Goal: Transaction & Acquisition: Purchase product/service

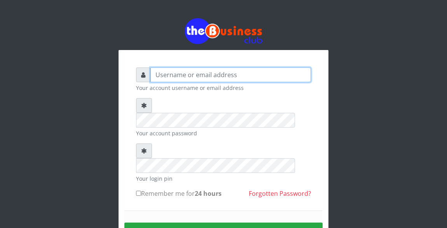
click at [177, 75] on input "text" at bounding box center [230, 75] width 160 height 15
type input "Atipeter"
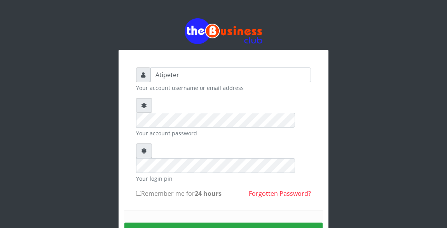
click at [138, 191] on input "Remember me for 24 hours" at bounding box center [138, 193] width 5 height 5
checkbox input "true"
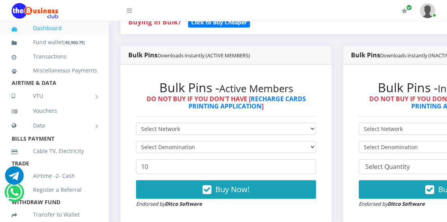
scroll to position [186, 0]
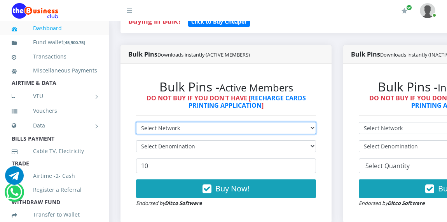
click at [178, 129] on select "Select Network MTN Globacom 9Mobile Airtel" at bounding box center [226, 128] width 180 height 12
select select "MTN"
click at [136, 124] on select "Select Network MTN Globacom 9Mobile Airtel" at bounding box center [226, 128] width 180 height 12
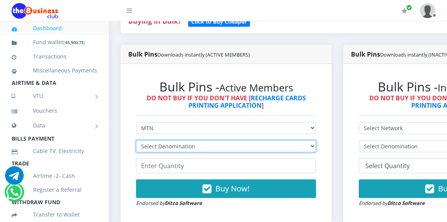
click at [176, 148] on select "Select Denomination MTN NGN100 - ₦96.94 MTN NGN200 - ₦193.88 MTN NGN400 - ₦387.…" at bounding box center [226, 147] width 180 height 12
select select "484.7-500"
click at [136, 142] on select "Select Denomination MTN NGN100 - ₦96.94 MTN NGN200 - ₦193.88 MTN NGN400 - ₦387.…" at bounding box center [226, 147] width 180 height 12
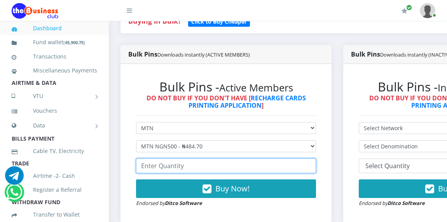
click at [173, 167] on input "number" at bounding box center [226, 166] width 180 height 15
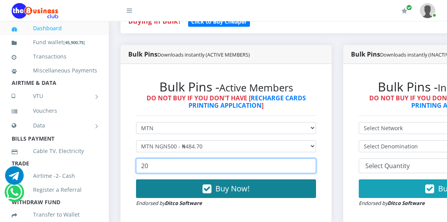
type input "20"
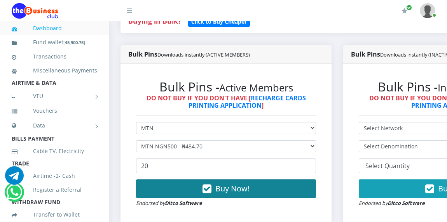
click at [249, 190] on span "Buy Now!" at bounding box center [232, 189] width 34 height 10
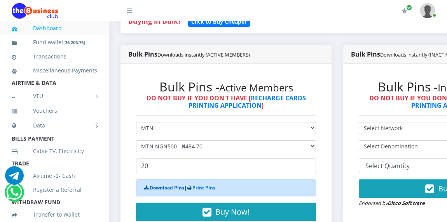
click at [163, 191] on link "Download Pins" at bounding box center [166, 188] width 35 height 7
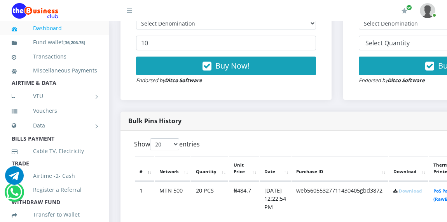
scroll to position [311, 0]
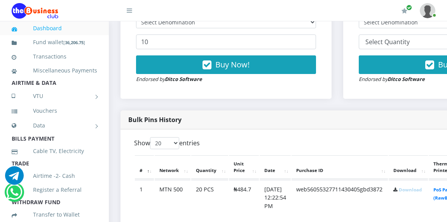
click at [420, 192] on link "Download" at bounding box center [409, 190] width 23 height 6
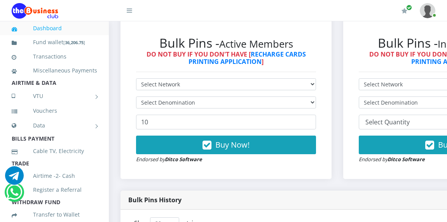
scroll to position [217, 0]
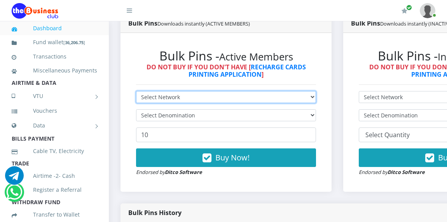
click at [179, 93] on select "Select Network MTN Globacom 9Mobile Airtel" at bounding box center [226, 97] width 180 height 12
select select "Glo"
click at [136, 93] on select "Select Network MTN Globacom 9Mobile Airtel" at bounding box center [226, 97] width 180 height 12
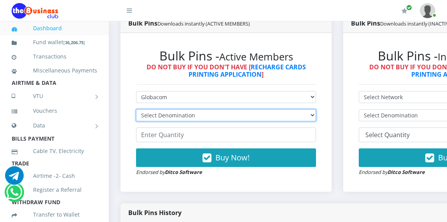
click at [168, 114] on select "Select Denomination Glo NGN100 - ₦96.45 Glo NGN200 - ₦192.90 Glo NGN500 - ₦482.…" at bounding box center [226, 115] width 180 height 12
select select "482.25-500"
click at [136, 111] on select "Select Denomination Glo NGN100 - ₦96.45 Glo NGN200 - ₦192.90 Glo NGN500 - ₦482.…" at bounding box center [226, 115] width 180 height 12
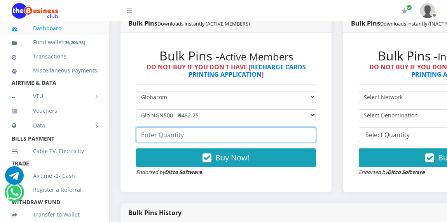
click at [181, 139] on input "number" at bounding box center [226, 135] width 180 height 15
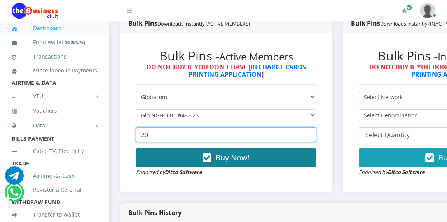
type input "20"
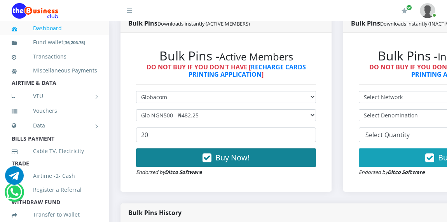
click at [240, 160] on span "Buy Now!" at bounding box center [232, 158] width 34 height 10
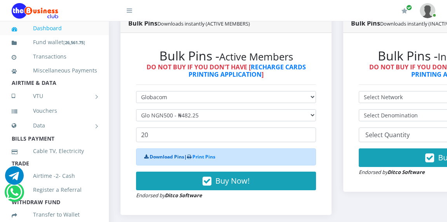
click at [171, 159] on link "Download Pins" at bounding box center [166, 157] width 35 height 7
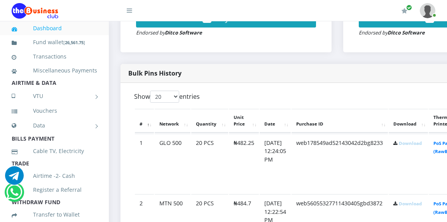
click at [421, 146] on link "Download" at bounding box center [409, 144] width 23 height 6
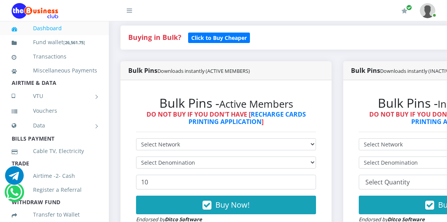
scroll to position [171, 0]
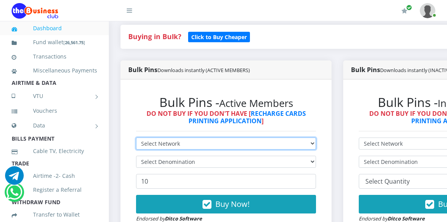
click at [173, 143] on select "Select Network MTN Globacom 9Mobile Airtel" at bounding box center [226, 144] width 180 height 12
select select "Glo"
click at [136, 139] on select "Select Network MTN Globacom 9Mobile Airtel" at bounding box center [226, 144] width 180 height 12
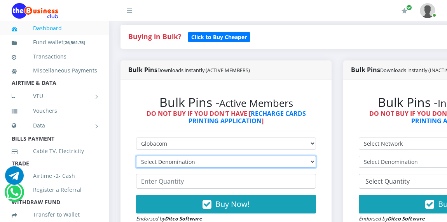
click at [172, 160] on select "Select Denomination Glo NGN100 - ₦96.45 Glo NGN200 - ₦192.90 Glo NGN500 - ₦482.…" at bounding box center [226, 162] width 180 height 12
select select "192.9-200"
click at [136, 158] on select "Select Denomination Glo NGN100 - ₦96.45 Glo NGN200 - ₦192.90 Glo NGN500 - ₦482.…" at bounding box center [226, 162] width 180 height 12
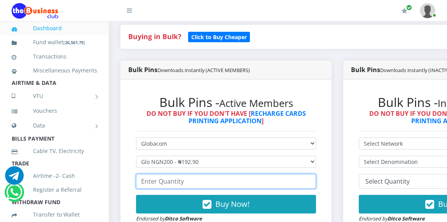
click at [175, 183] on input "number" at bounding box center [226, 181] width 180 height 15
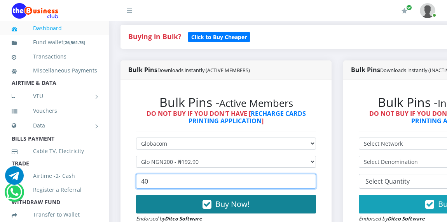
type input "40"
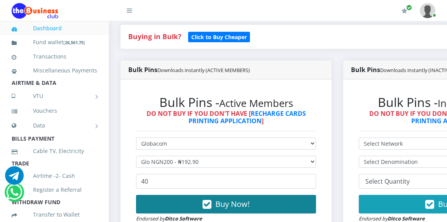
click at [225, 207] on span "Buy Now!" at bounding box center [232, 204] width 34 height 10
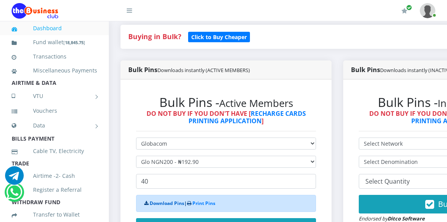
click at [167, 206] on link "Download Pins" at bounding box center [166, 203] width 35 height 7
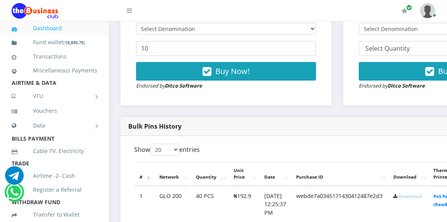
click at [421, 198] on link "Download" at bounding box center [409, 197] width 23 height 6
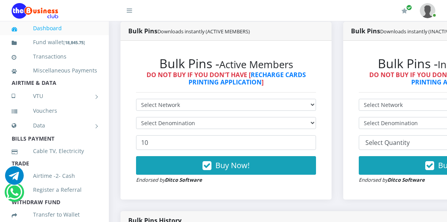
scroll to position [195, 0]
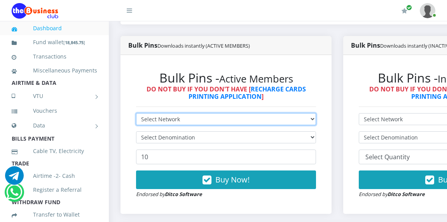
click at [259, 120] on select "Select Network MTN Globacom 9Mobile Airtel" at bounding box center [226, 119] width 180 height 12
select select "Glo"
click at [136, 115] on select "Select Network MTN Globacom 9Mobile Airtel" at bounding box center [226, 119] width 180 height 12
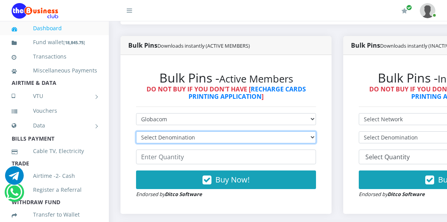
click at [232, 137] on select "Select Denomination Glo NGN100 - ₦96.45 Glo NGN200 - ₦192.90 Glo NGN500 - ₦482.…" at bounding box center [226, 138] width 180 height 12
select select "96.45-100"
click at [136, 133] on select "Select Denomination Glo NGN100 - ₦96.45 Glo NGN200 - ₦192.90 Glo NGN500 - ₦482.…" at bounding box center [226, 138] width 180 height 12
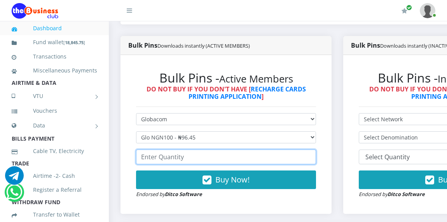
click at [229, 158] on input "number" at bounding box center [226, 157] width 180 height 15
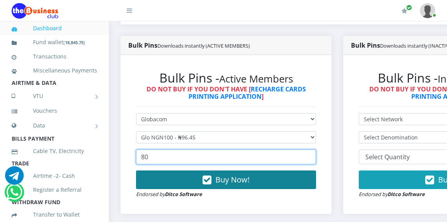
type input "80"
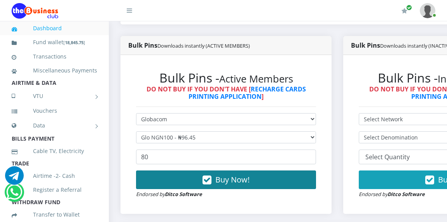
click at [242, 177] on span "Buy Now!" at bounding box center [232, 180] width 34 height 10
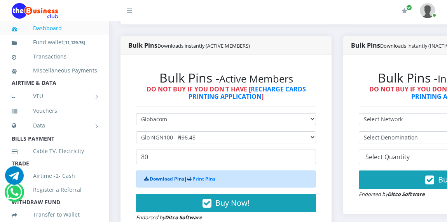
click at [172, 180] on link "Download Pins" at bounding box center [166, 179] width 35 height 7
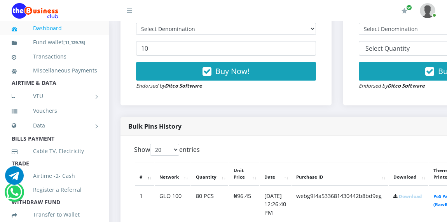
scroll to position [320, 0]
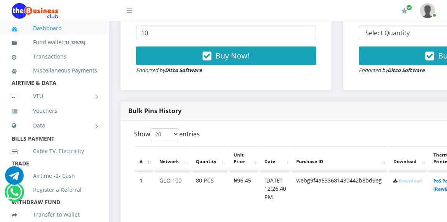
click at [421, 183] on link "Download" at bounding box center [409, 181] width 23 height 6
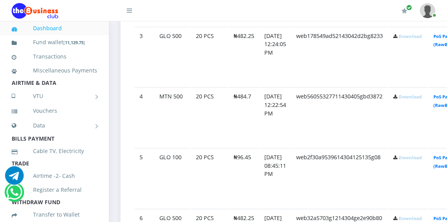
scroll to position [599, 0]
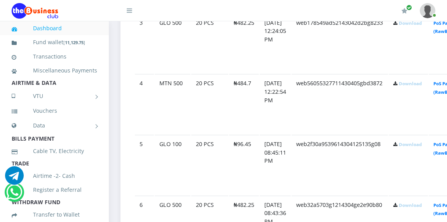
click at [420, 148] on link "Download" at bounding box center [409, 145] width 23 height 6
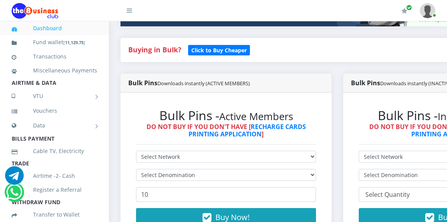
scroll to position [170, 0]
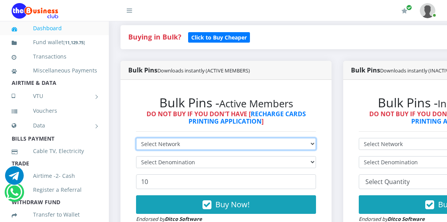
click at [181, 143] on select "Select Network MTN Globacom 9Mobile Airtel" at bounding box center [226, 144] width 180 height 12
select select "Glo"
click at [136, 140] on select "Select Network MTN Globacom 9Mobile Airtel" at bounding box center [226, 144] width 180 height 12
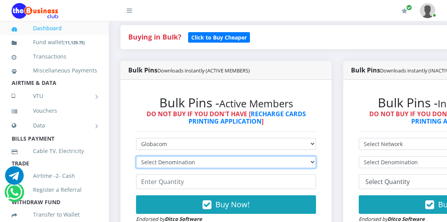
click at [166, 161] on select "Select Denomination Glo NGN100 - ₦96.45 Glo NGN200 - ₦192.90 Glo NGN500 - ₦482.…" at bounding box center [226, 162] width 180 height 12
select select "192.9-200"
click at [136, 158] on select "Select Denomination Glo NGN100 - ₦96.45 Glo NGN200 - ₦192.90 Glo NGN500 - ₦482.…" at bounding box center [226, 162] width 180 height 12
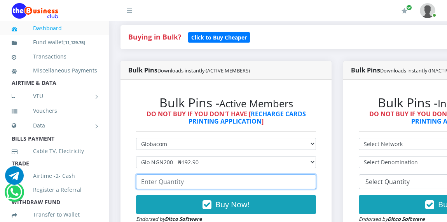
click at [159, 183] on input "number" at bounding box center [226, 182] width 180 height 15
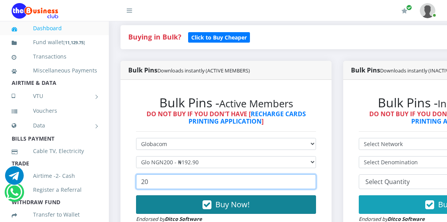
type input "20"
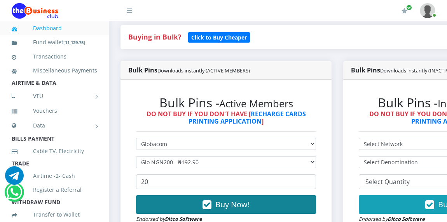
click at [232, 206] on span "Buy Now!" at bounding box center [232, 205] width 34 height 10
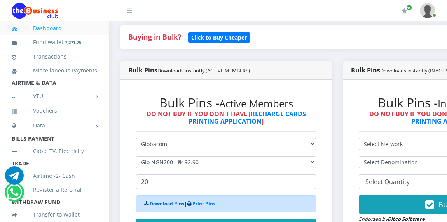
click at [167, 206] on link "Download Pins" at bounding box center [166, 204] width 35 height 7
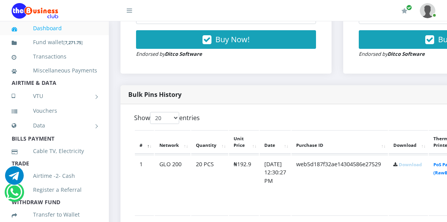
scroll to position [336, 0]
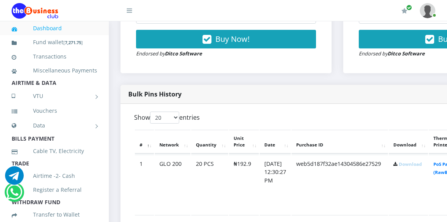
click at [421, 167] on link "Download" at bounding box center [409, 165] width 23 height 6
